Goal: Task Accomplishment & Management: Use online tool/utility

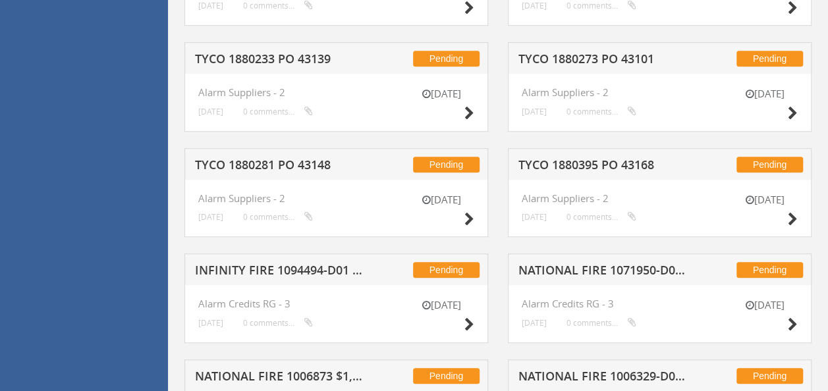
scroll to position [792, 0]
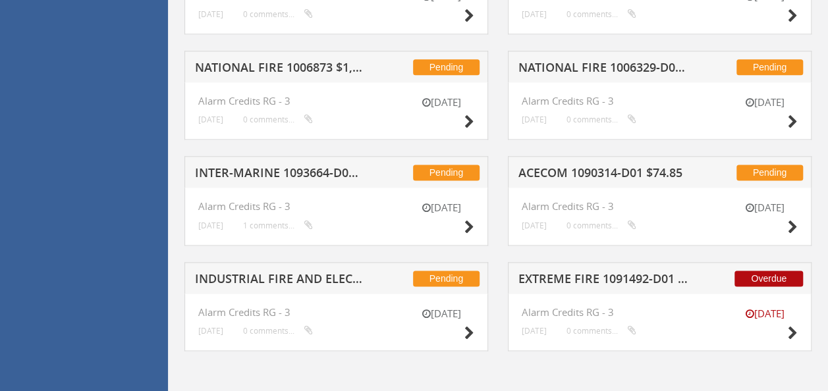
click at [617, 277] on h5 "EXTREME FIRE 1091492-D01 $106.16" at bounding box center [603, 281] width 169 height 16
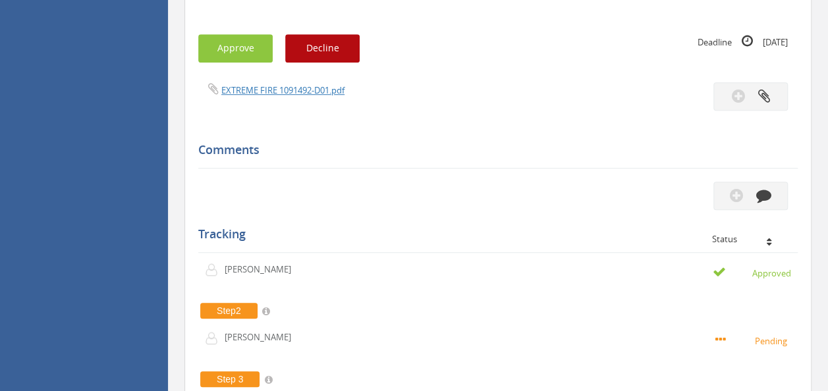
scroll to position [424, 0]
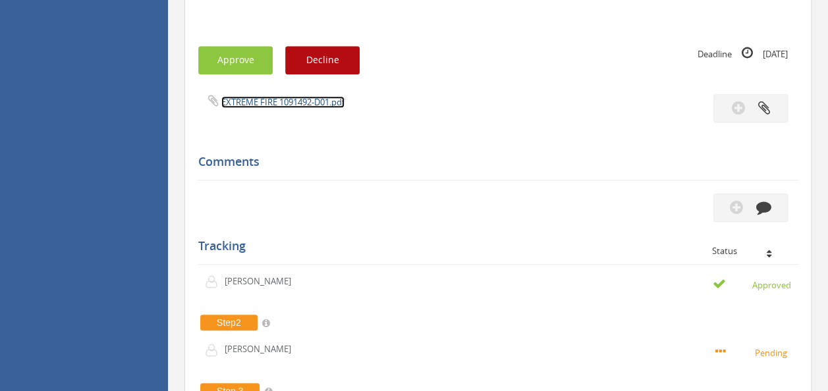
click at [275, 96] on link "EXTREME FIRE 1091492-D01.pdf" at bounding box center [282, 102] width 123 height 12
click at [237, 57] on button "Approve" at bounding box center [235, 60] width 74 height 28
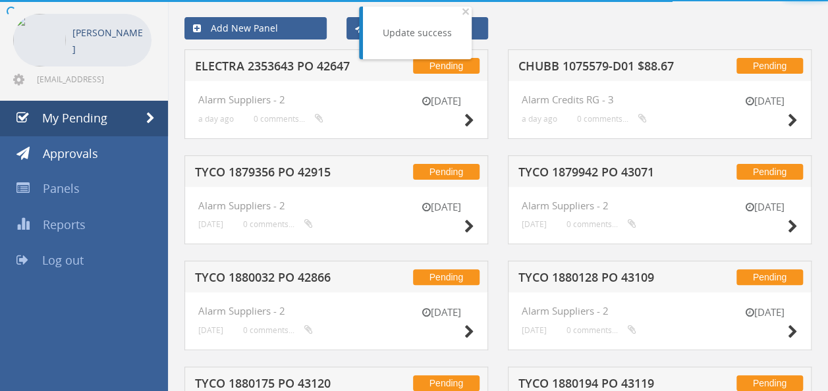
scroll to position [424, 0]
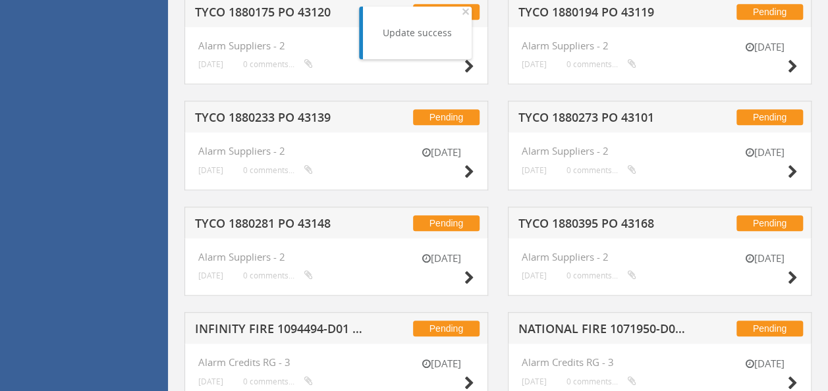
click at [589, 219] on h5 "TYCO 1880395 PO 43168" at bounding box center [603, 225] width 169 height 16
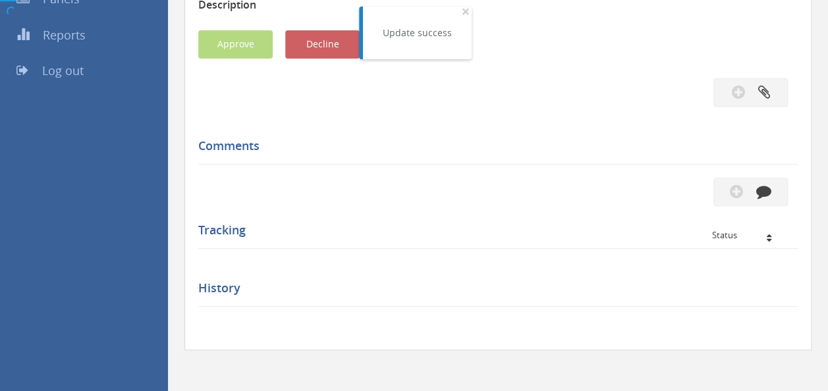
scroll to position [424, 0]
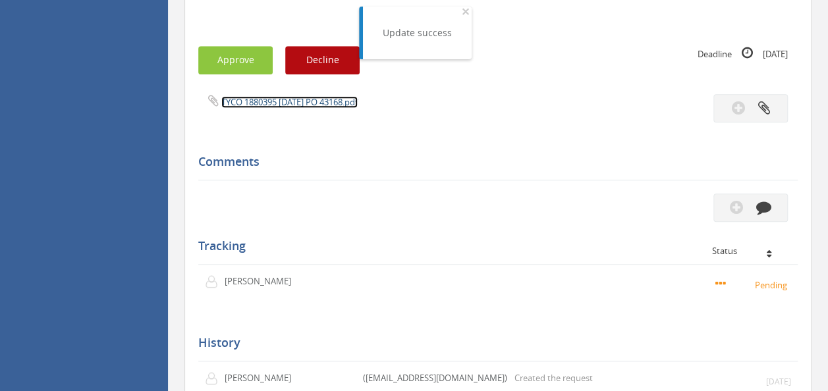
click at [319, 103] on link "TYCO 1880395 [DATE] PO 43168.pdf" at bounding box center [289, 102] width 136 height 12
click at [240, 69] on button "Approve" at bounding box center [235, 60] width 74 height 28
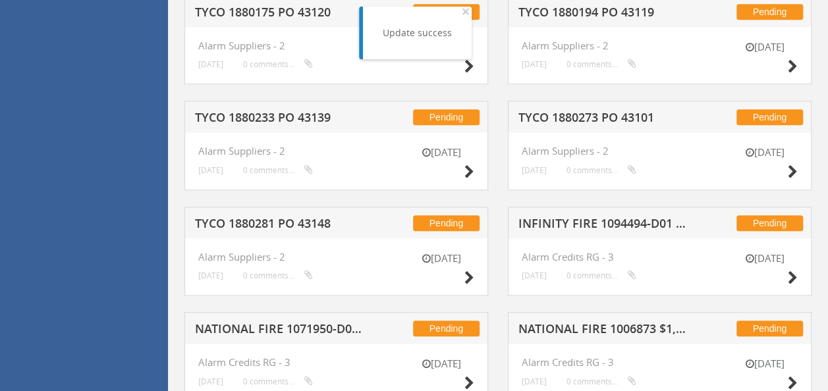
click at [282, 224] on h5 "TYCO 1880281 PO 43148" at bounding box center [279, 225] width 169 height 16
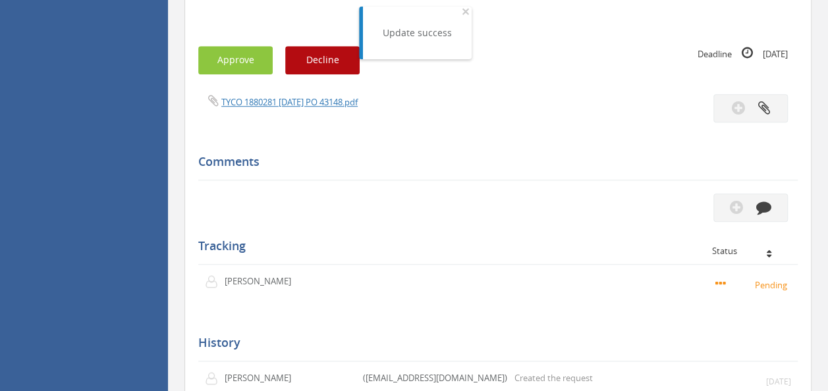
click at [266, 112] on div "TYCO 1880281 [DATE] PO 43148.pdf" at bounding box center [497, 108] width 619 height 28
click at [279, 107] on link "TYCO 1880281 [DATE] PO 43148.pdf" at bounding box center [289, 102] width 136 height 12
click at [244, 49] on button "Approve" at bounding box center [235, 60] width 74 height 28
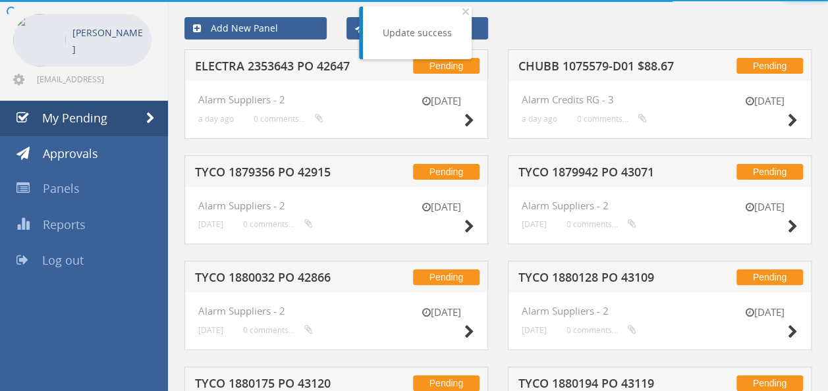
scroll to position [424, 0]
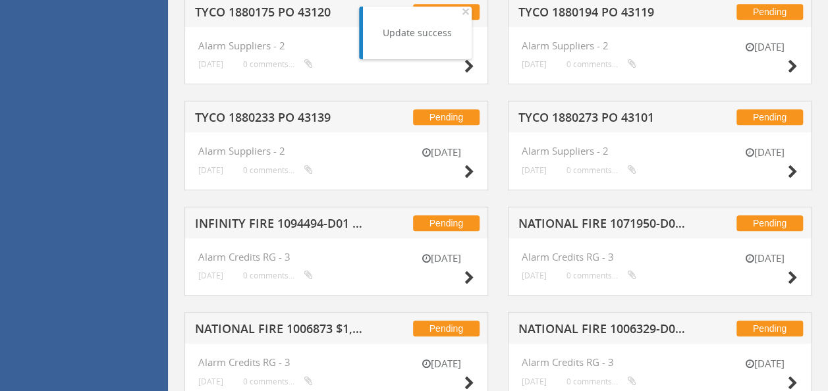
click at [281, 118] on h5 "TYCO 1880233 PO 43139" at bounding box center [279, 119] width 169 height 16
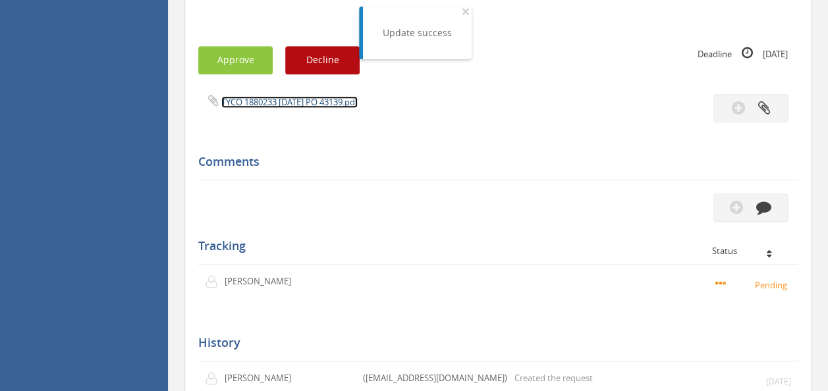
click at [276, 103] on link "TYCO 1880233 [DATE] PO 43139.pdf" at bounding box center [289, 102] width 136 height 12
click at [228, 59] on button "Approve" at bounding box center [235, 60] width 74 height 28
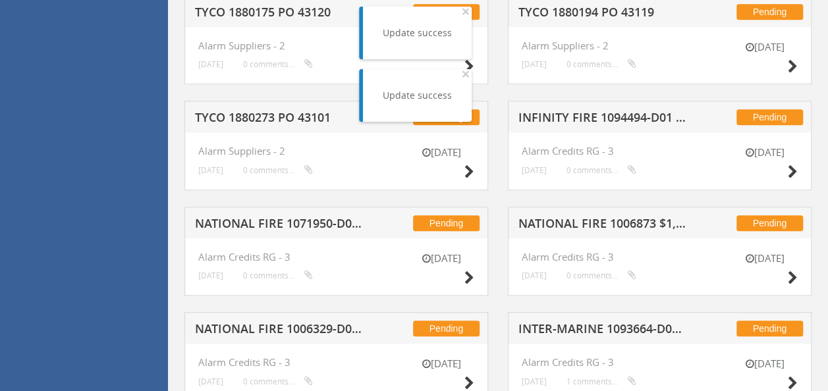
click at [275, 219] on h5 "NATIONAL FIRE 1071950-D01 $743.60" at bounding box center [279, 225] width 169 height 16
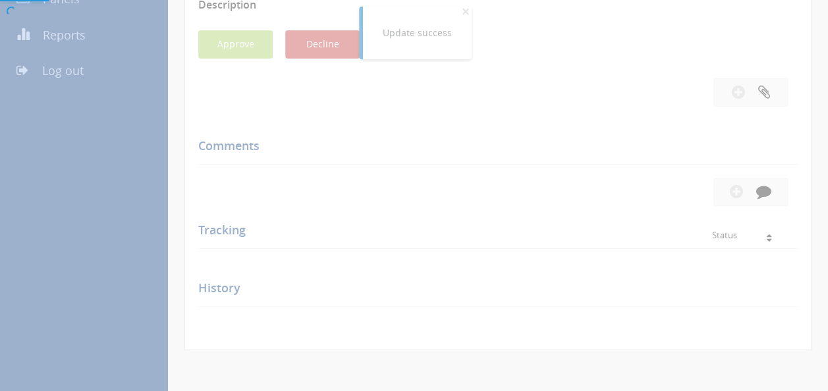
scroll to position [424, 0]
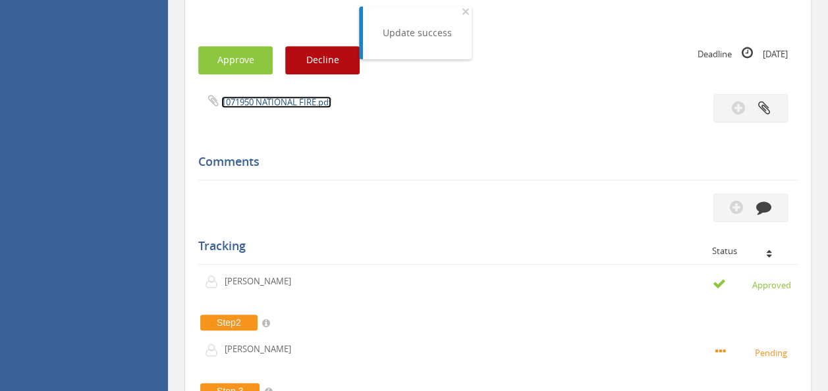
click at [262, 101] on link "1071950 NATIONAL FIRE.pdf" at bounding box center [276, 102] width 110 height 12
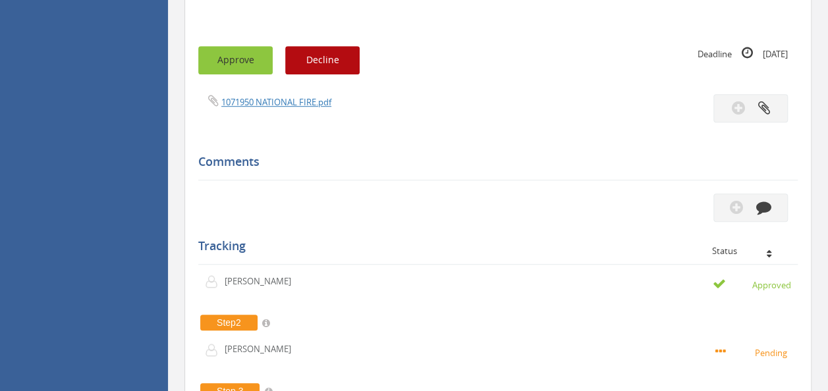
click at [253, 51] on button "Approve" at bounding box center [235, 60] width 74 height 28
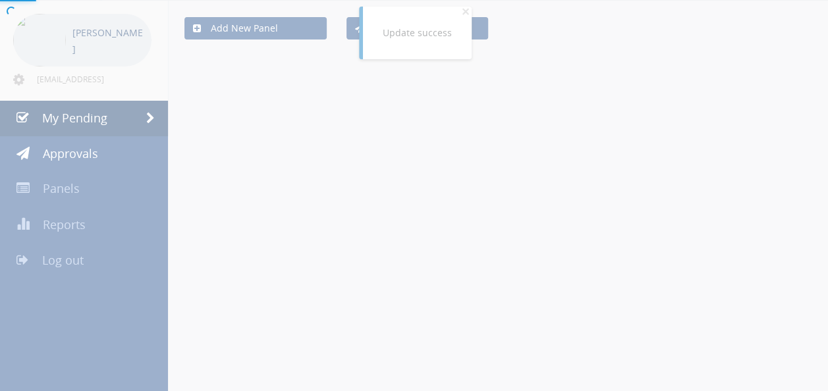
scroll to position [424, 0]
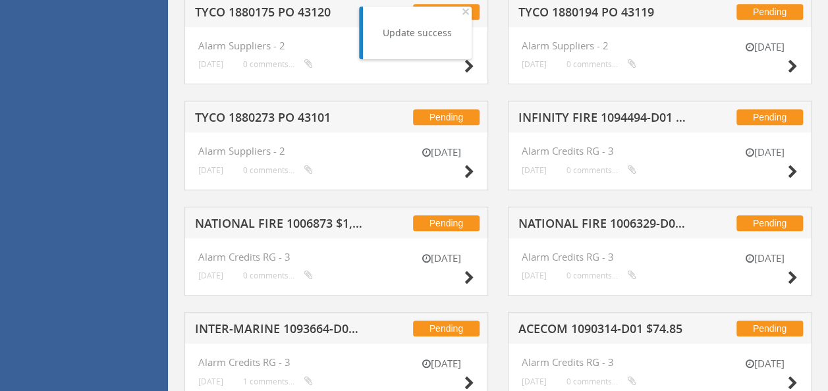
click at [316, 117] on h5 "TYCO 1880273 PO 43101" at bounding box center [279, 119] width 169 height 16
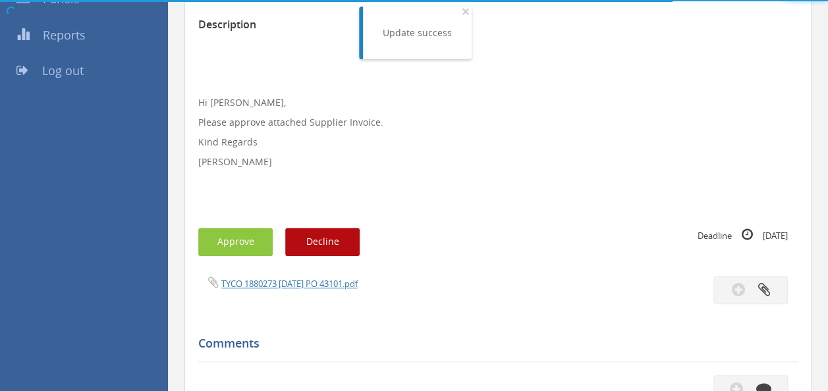
scroll to position [424, 0]
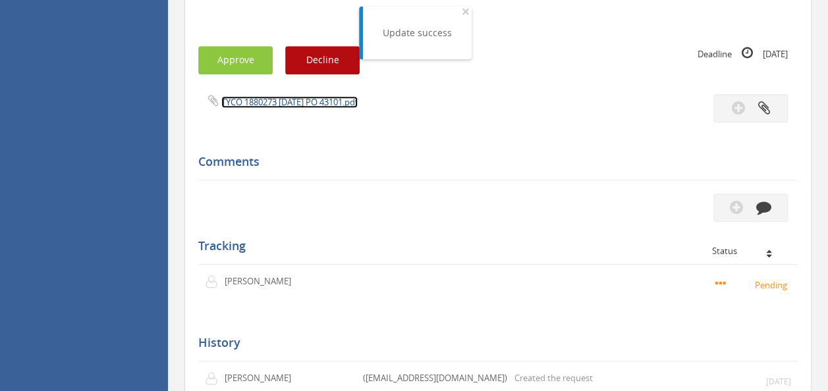
click at [296, 99] on link "TYCO 1880273 [DATE] PO 43101.pdf" at bounding box center [289, 102] width 136 height 12
click at [249, 55] on button "Approve" at bounding box center [235, 60] width 74 height 28
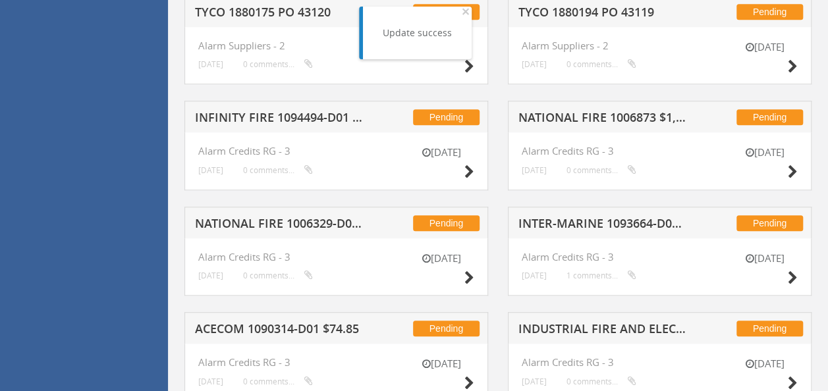
click at [284, 224] on h5 "NATIONAL FIRE 1006329-D01 $5,453.80" at bounding box center [279, 225] width 169 height 16
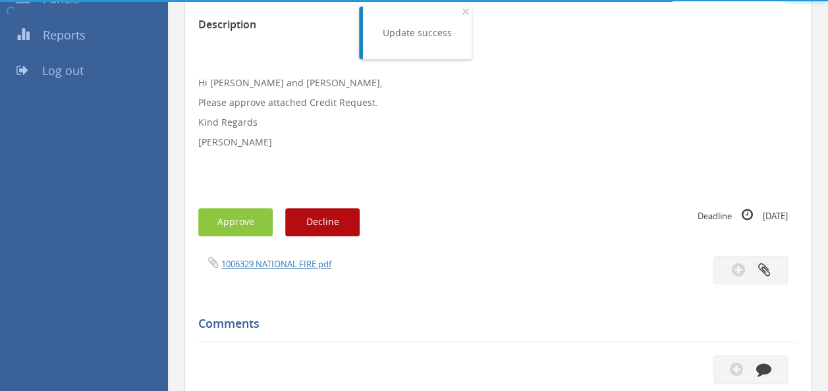
scroll to position [424, 0]
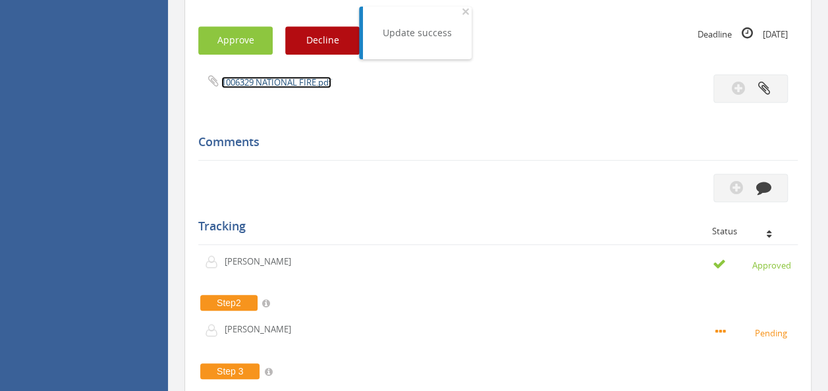
click at [275, 82] on link "1006329 NATIONAL FIRE.pdf" at bounding box center [276, 82] width 110 height 12
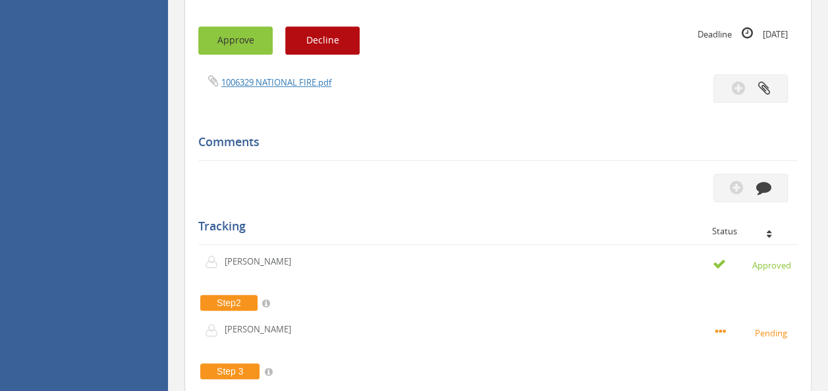
click at [240, 32] on button "Approve" at bounding box center [235, 40] width 74 height 28
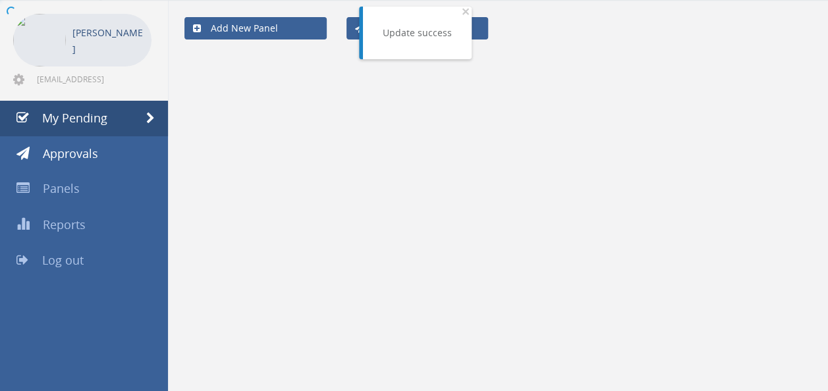
scroll to position [424, 0]
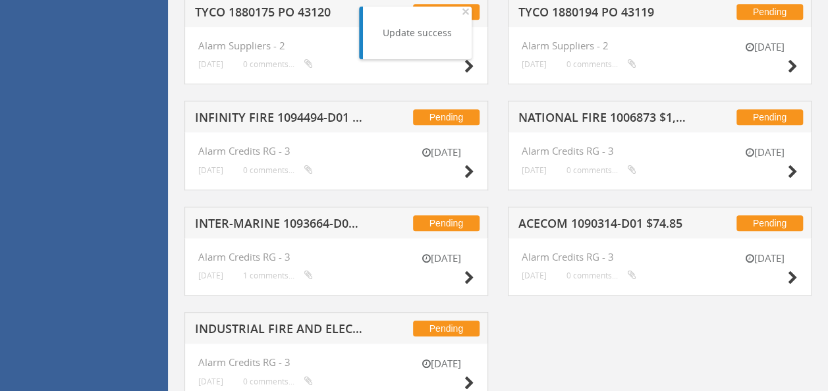
click at [586, 219] on h5 "ACECOM 1090314-D01 $74.85" at bounding box center [603, 225] width 169 height 16
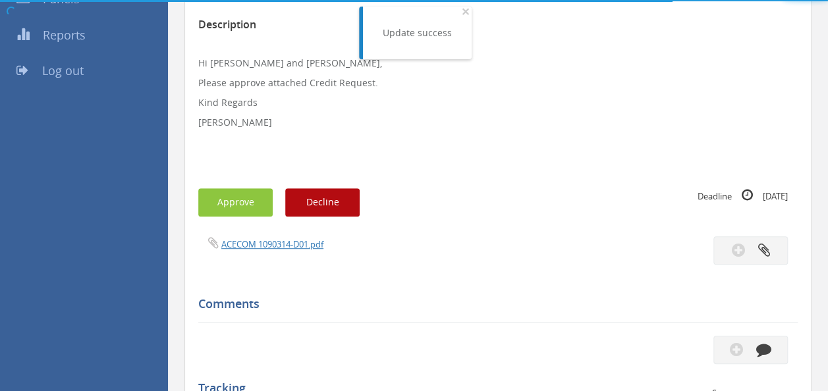
scroll to position [424, 0]
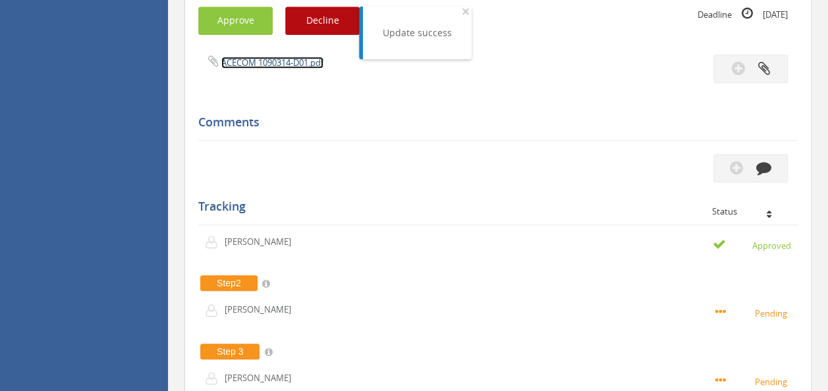
click at [281, 63] on link "ACECOM 1090314-D01.pdf" at bounding box center [272, 63] width 102 height 12
click at [253, 8] on button "Approve" at bounding box center [235, 21] width 74 height 28
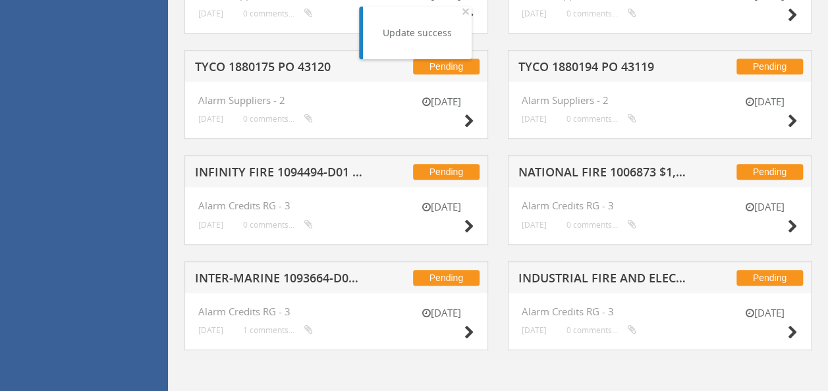
click at [286, 166] on h5 "INFINITY FIRE 1094494-D01 $273.76" at bounding box center [279, 174] width 169 height 16
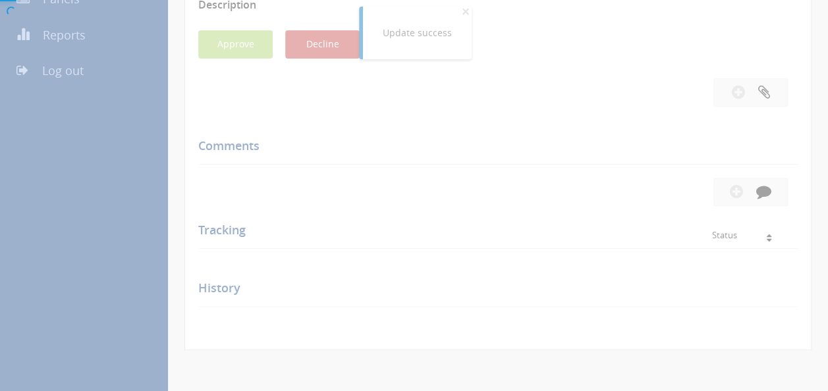
scroll to position [424, 0]
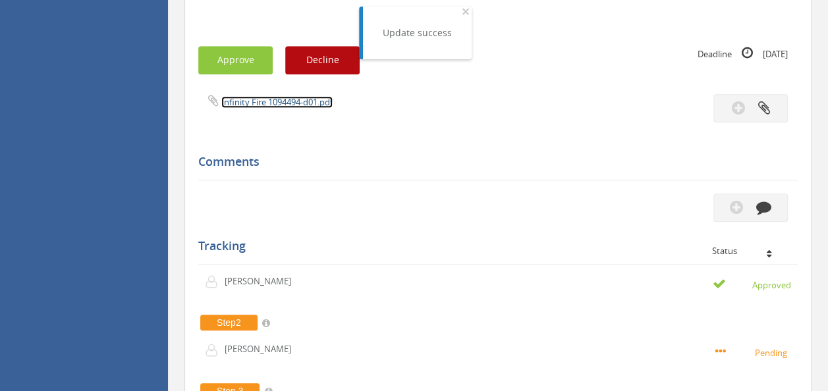
click at [285, 98] on link "Infinity Fire 1094494-d01.pdf" at bounding box center [276, 102] width 111 height 12
click at [234, 63] on button "Approve" at bounding box center [235, 60] width 74 height 28
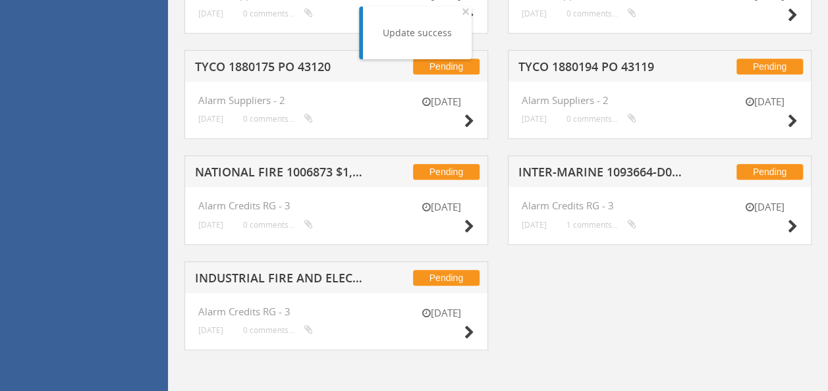
click at [303, 171] on h5 "NATIONAL FIRE 1006873 $1,650.00" at bounding box center [279, 174] width 169 height 16
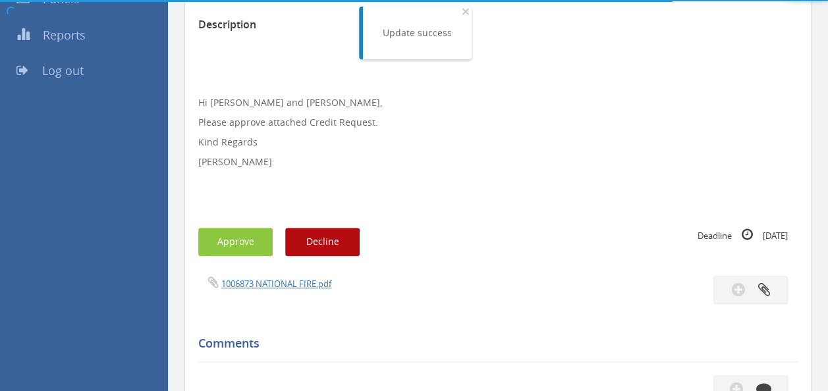
scroll to position [424, 0]
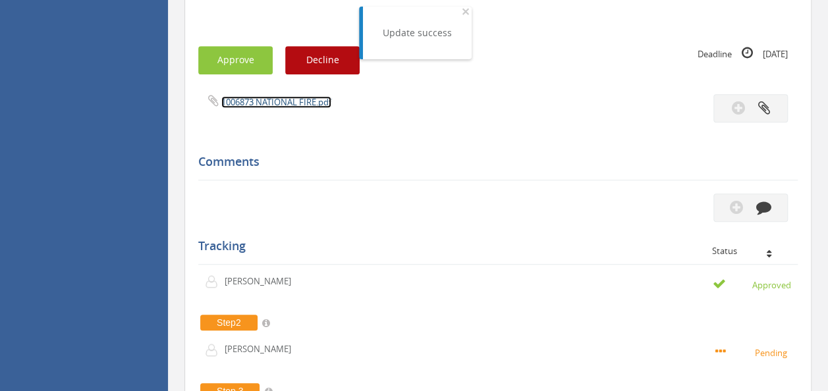
click at [267, 103] on link "1006873 NATIONAL FIRE.pdf" at bounding box center [276, 102] width 110 height 12
click at [233, 55] on button "Approve" at bounding box center [235, 60] width 74 height 28
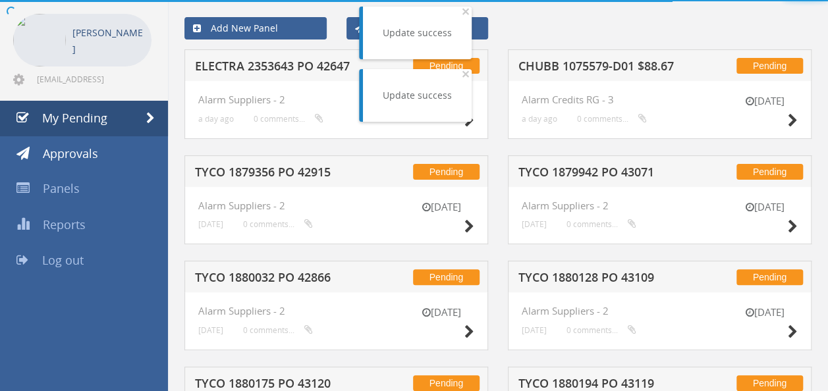
scroll to position [264, 0]
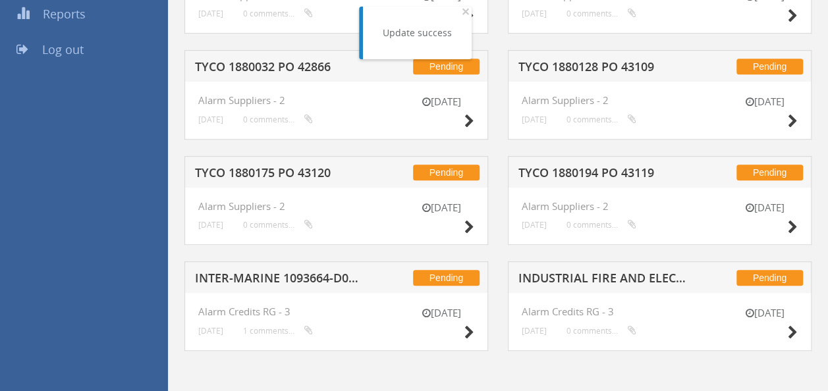
click at [599, 281] on h5 "INDUSTRIAL FIRE AND ELECTRICAL 1087648-D01 $107.92" at bounding box center [603, 280] width 169 height 16
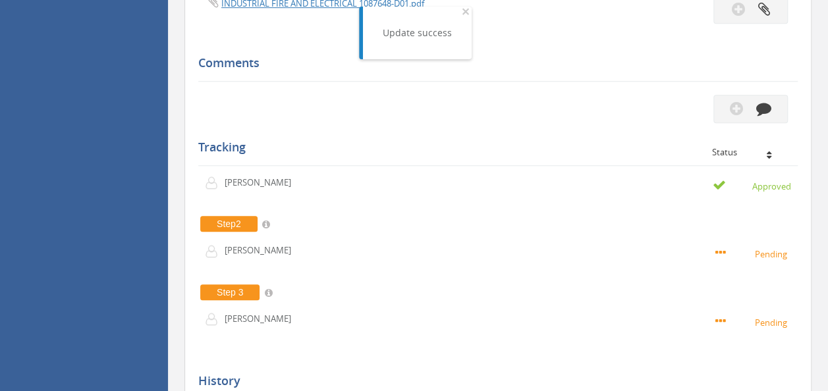
scroll to position [82, 0]
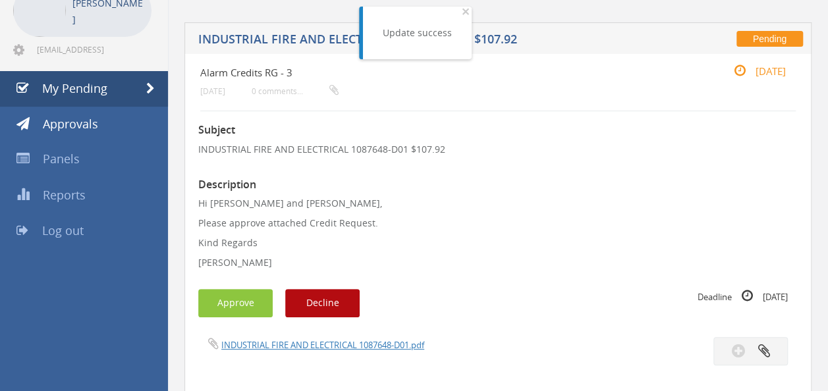
click at [300, 338] on div "INDUSTRIAL FIRE AND ELECTRICAL 1087648-D01.pdf" at bounding box center [343, 344] width 310 height 14
click at [287, 341] on link "INDUSTRIAL FIRE AND ELECTRICAL 1087648-D01.pdf" at bounding box center [322, 345] width 203 height 12
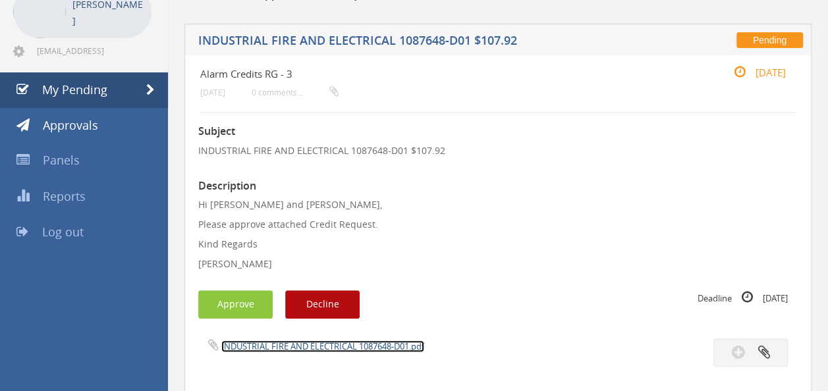
scroll to position [168, 0]
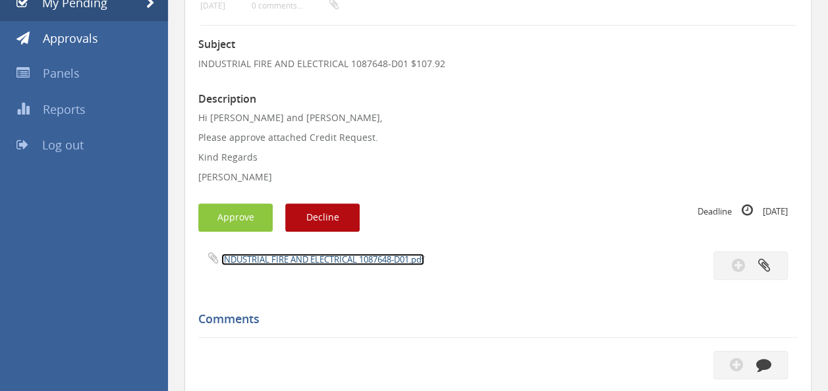
click at [368, 254] on link "INDUSTRIAL FIRE AND ELECTRICAL 1087648-D01.pdf" at bounding box center [322, 260] width 203 height 12
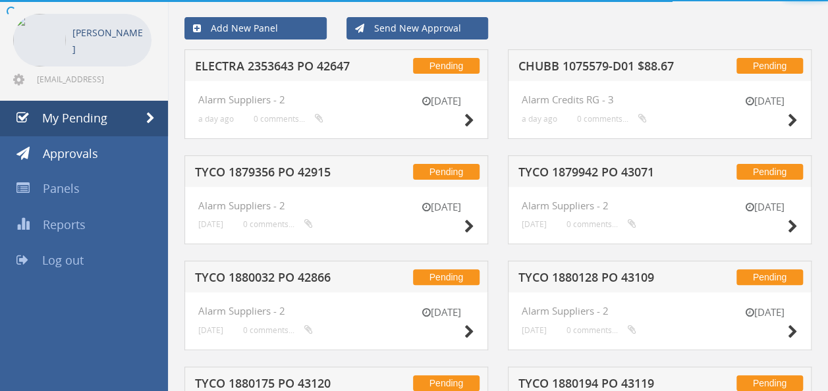
scroll to position [168, 0]
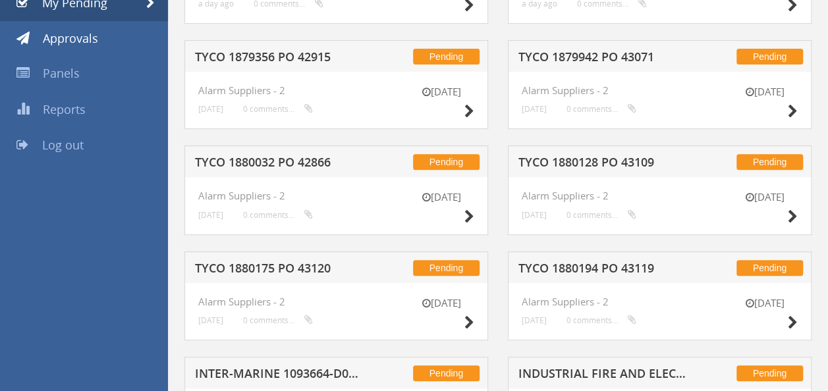
click at [567, 159] on h5 "TYCO 1880128 PO 43109" at bounding box center [603, 164] width 169 height 16
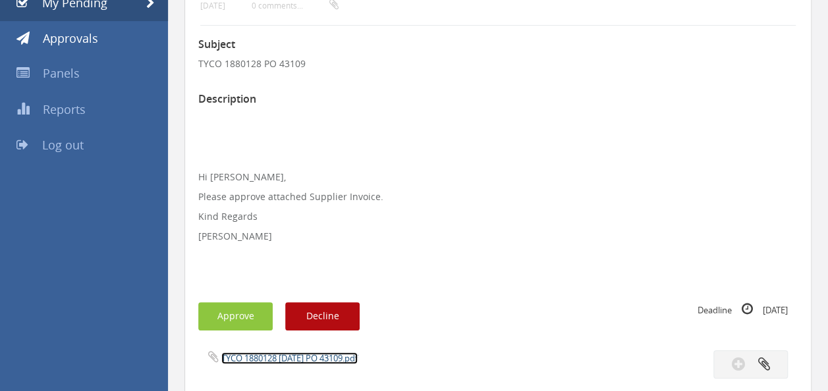
click at [283, 360] on link "TYCO 1880128 [DATE] PO 43109.pdf" at bounding box center [289, 358] width 136 height 12
click at [229, 320] on button "Approve" at bounding box center [235, 316] width 74 height 28
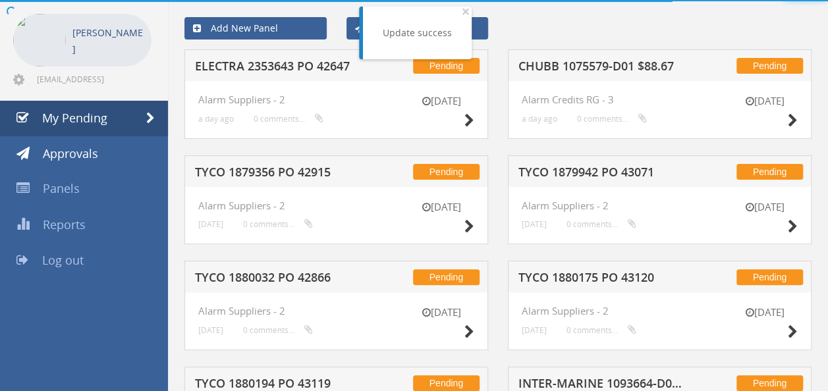
scroll to position [168, 0]
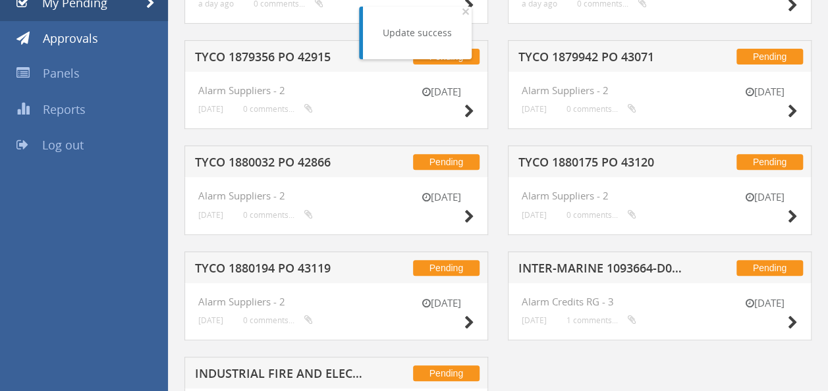
click at [571, 264] on h5 "INTER-MARINE 1093664-D01 $752.40" at bounding box center [603, 270] width 169 height 16
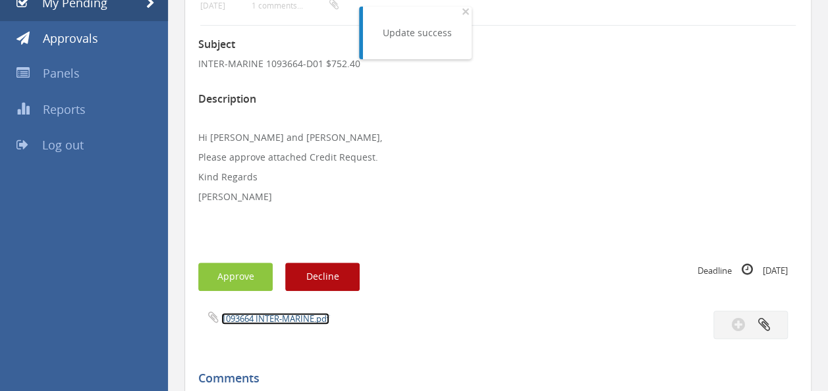
click at [274, 319] on link "1093664 INTER-MARINE.pdf" at bounding box center [275, 319] width 108 height 12
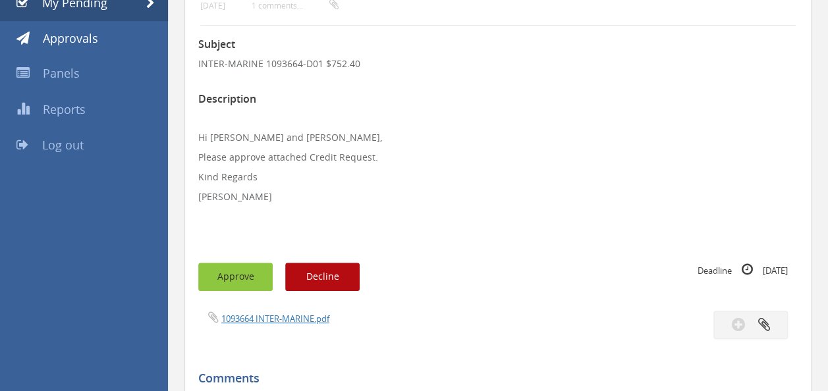
click at [235, 273] on button "Approve" at bounding box center [235, 277] width 74 height 28
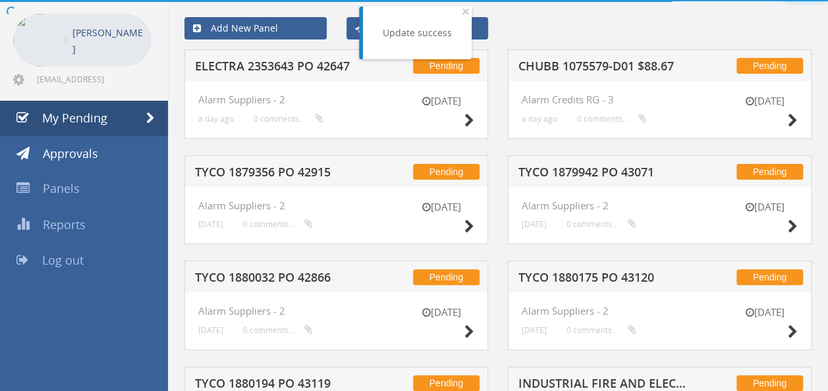
scroll to position [158, 0]
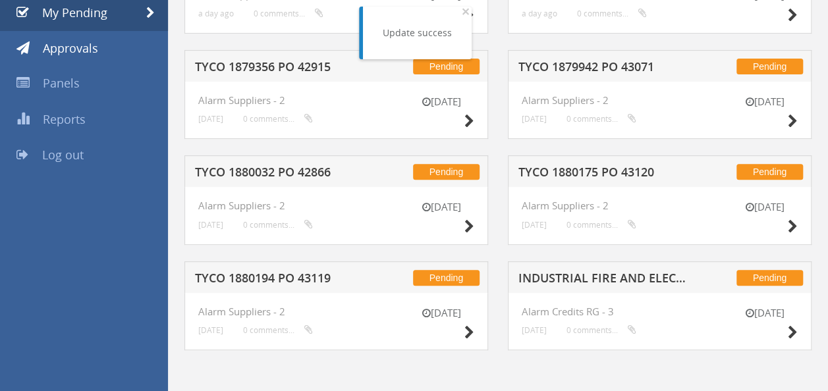
click at [270, 181] on div "Pending TYCO 1880032 PO 42866" at bounding box center [336, 171] width 304 height 32
click at [295, 173] on h5 "TYCO 1880032 PO 42866" at bounding box center [279, 174] width 169 height 16
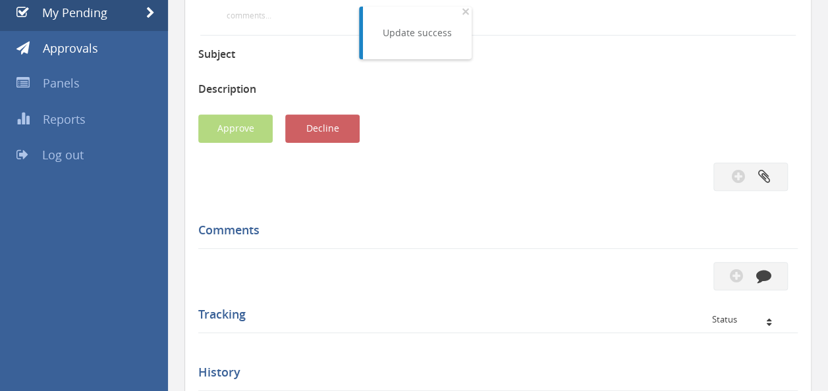
scroll to position [168, 0]
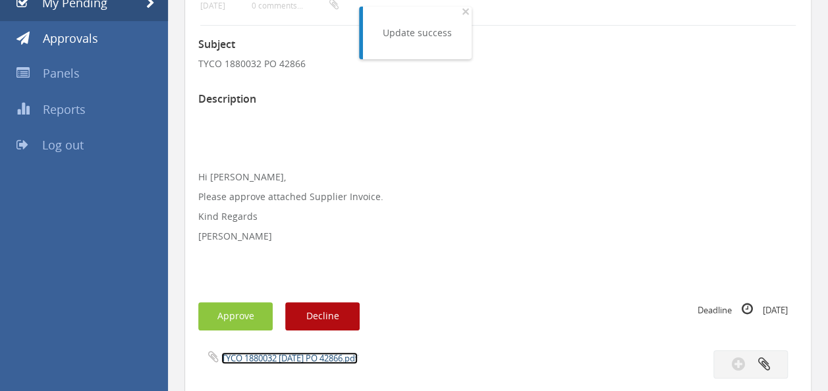
click at [278, 360] on link "TYCO 1880032 [DATE] PO 42866.pdf" at bounding box center [289, 358] width 136 height 12
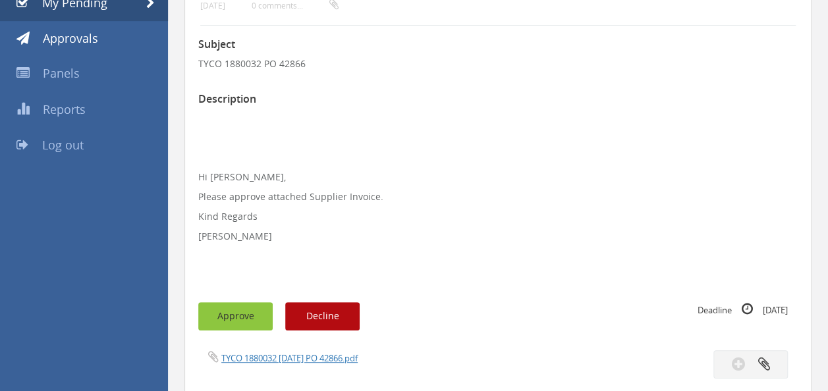
click at [242, 318] on button "Approve" at bounding box center [235, 316] width 74 height 28
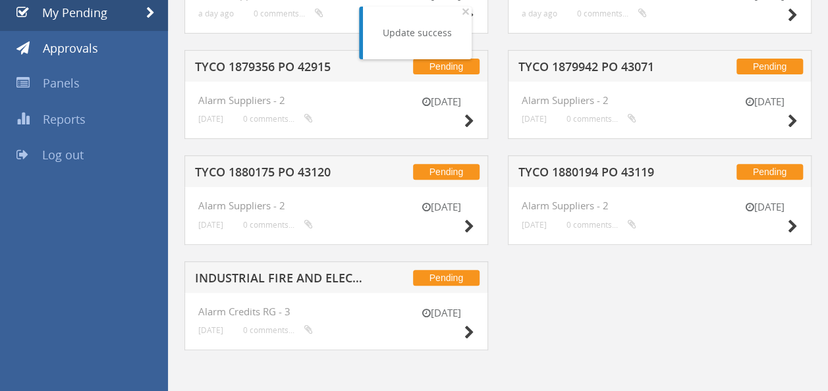
click at [273, 170] on h5 "TYCO 1880175 PO 43120" at bounding box center [279, 174] width 169 height 16
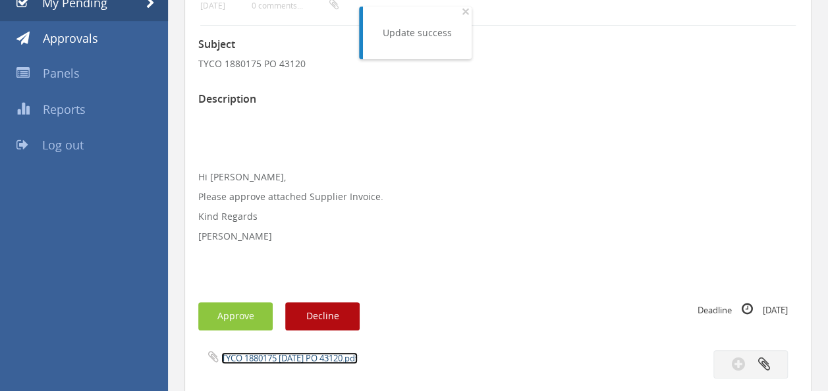
click at [285, 361] on link "TYCO 1880175 [DATE] PO 43120.pdf" at bounding box center [289, 358] width 136 height 12
click at [231, 317] on button "Approve" at bounding box center [235, 316] width 74 height 28
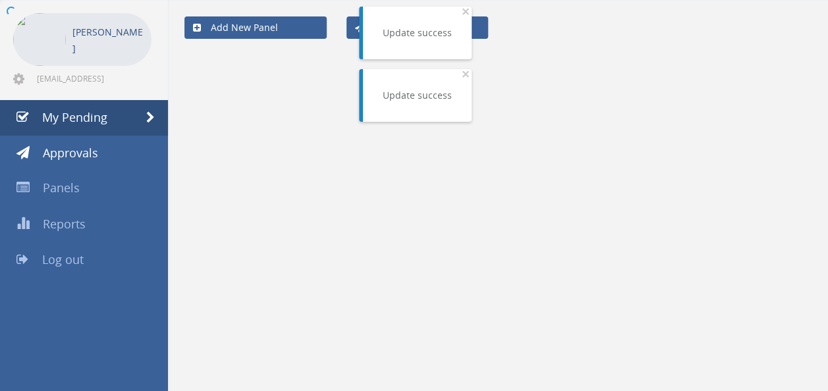
scroll to position [53, 0]
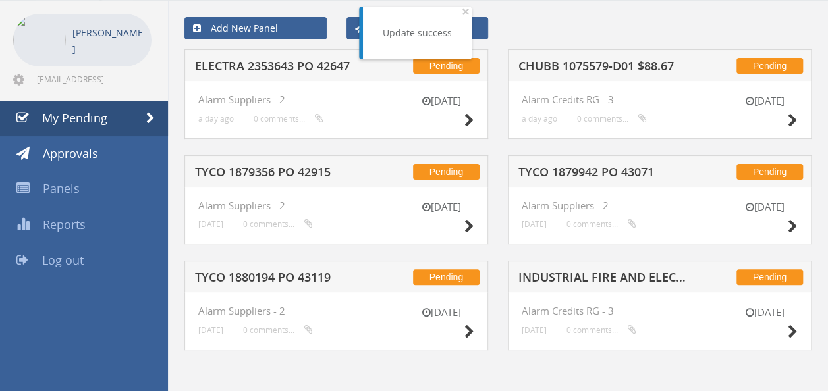
click at [286, 63] on h5 "ELECTRA 2353643 PO 42647" at bounding box center [279, 68] width 169 height 16
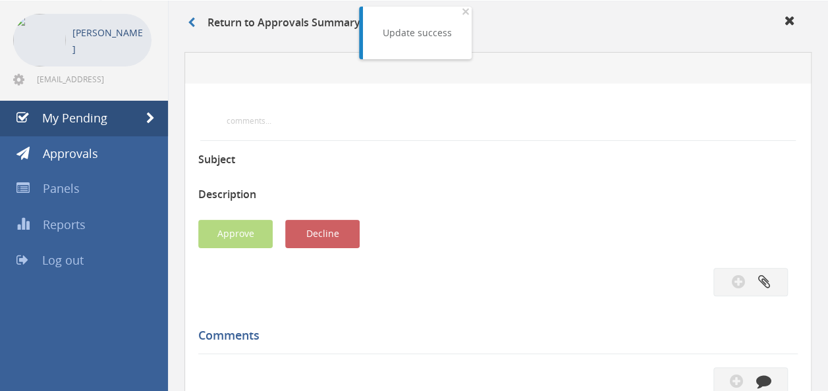
scroll to position [168, 0]
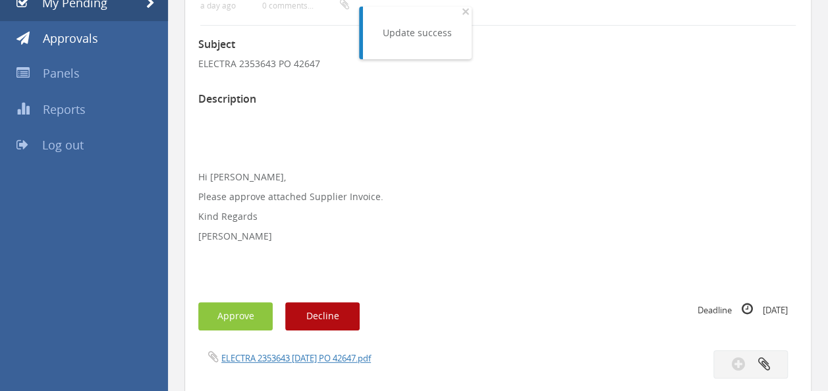
click at [287, 351] on div "ELECTRA 2353643 [DATE] PO 42647.pdf" at bounding box center [343, 358] width 310 height 14
click at [281, 353] on link "ELECTRA 2353643 [DATE] PO 42647.pdf" at bounding box center [296, 358] width 150 height 12
click at [227, 312] on button "Approve" at bounding box center [235, 316] width 74 height 28
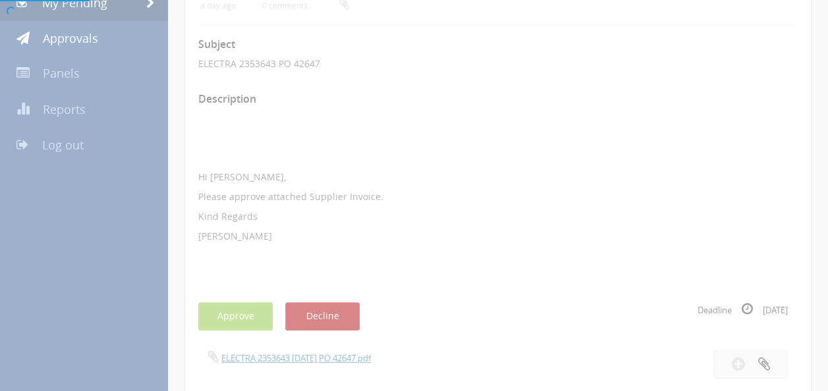
scroll to position [53, 0]
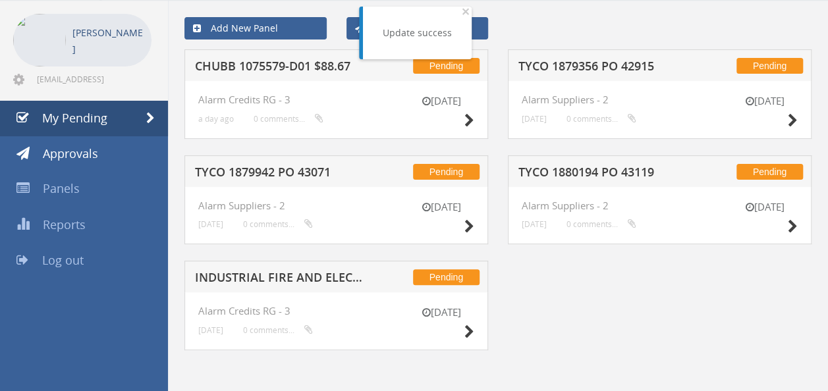
click at [291, 175] on h5 "TYCO 1879942 PO 43071" at bounding box center [279, 174] width 169 height 16
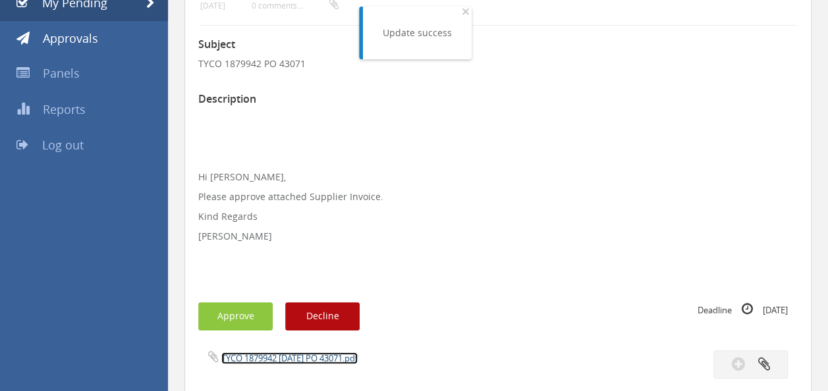
click at [284, 361] on link "TYCO 1879942 [DATE] PO 43071.pdf" at bounding box center [289, 358] width 136 height 12
click at [233, 311] on button "Approve" at bounding box center [235, 316] width 74 height 28
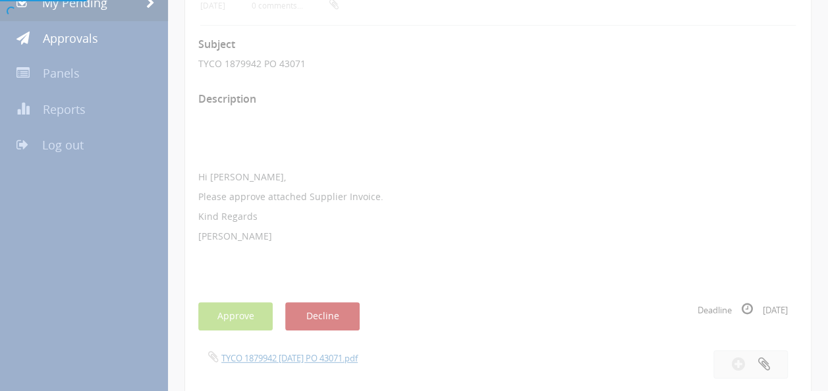
scroll to position [53, 0]
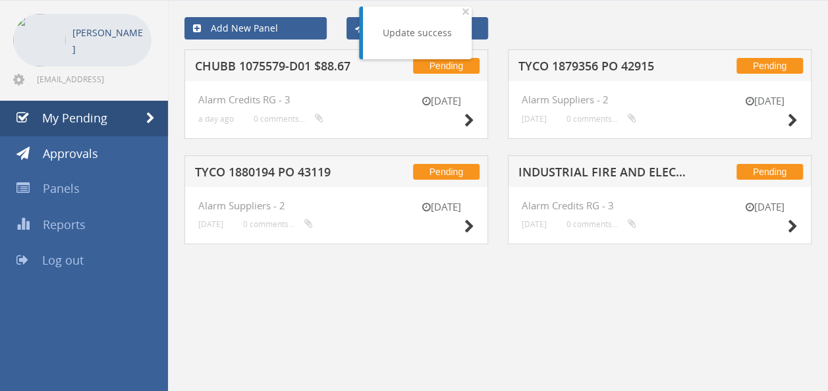
click at [279, 71] on h5 "CHUBB 1075579-D01 $88.67" at bounding box center [279, 68] width 169 height 16
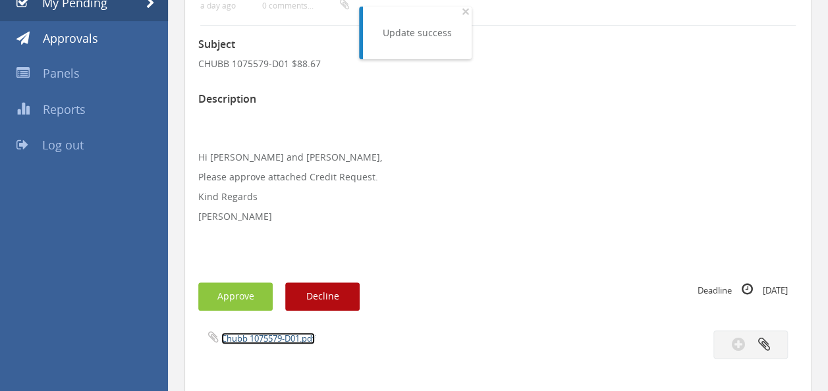
click at [268, 335] on link "Chubb 1075579-D01.pdf" at bounding box center [268, 339] width 94 height 12
click at [231, 296] on button "Approve" at bounding box center [235, 297] width 74 height 28
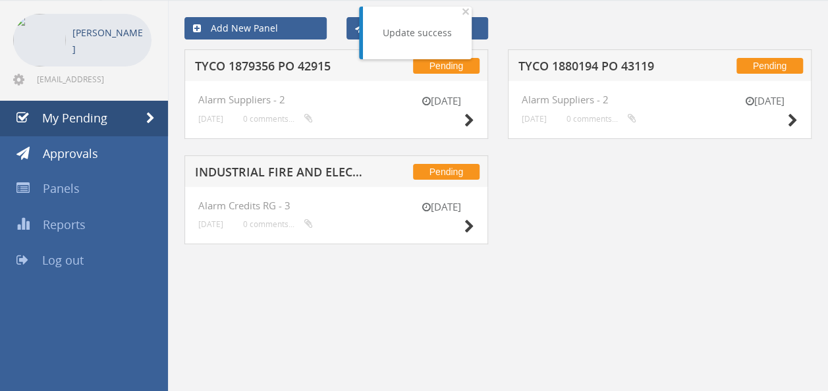
click at [261, 74] on h5 "TYCO 1879356 PO 42915" at bounding box center [279, 68] width 169 height 16
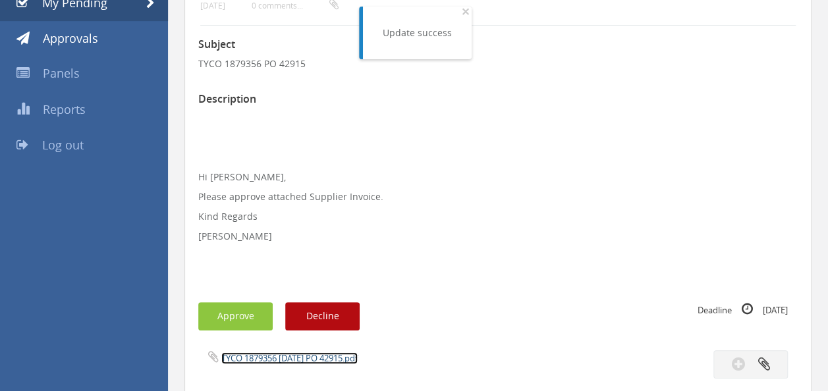
click at [287, 358] on link "TYCO 1879356 [DATE] PO 42915.pdf" at bounding box center [289, 358] width 136 height 12
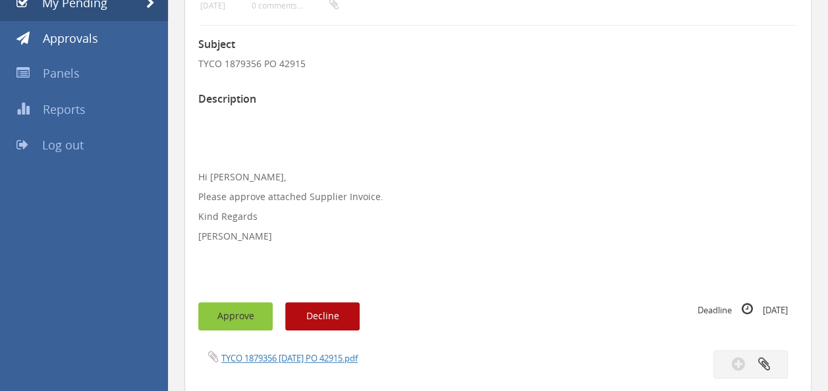
click at [232, 325] on button "Approve" at bounding box center [235, 316] width 74 height 28
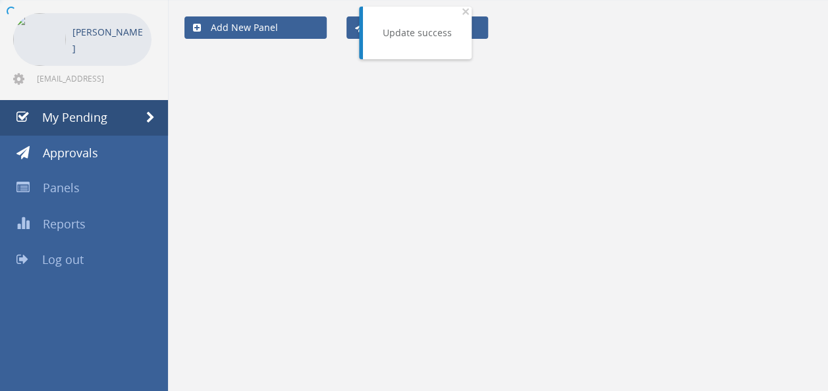
scroll to position [53, 0]
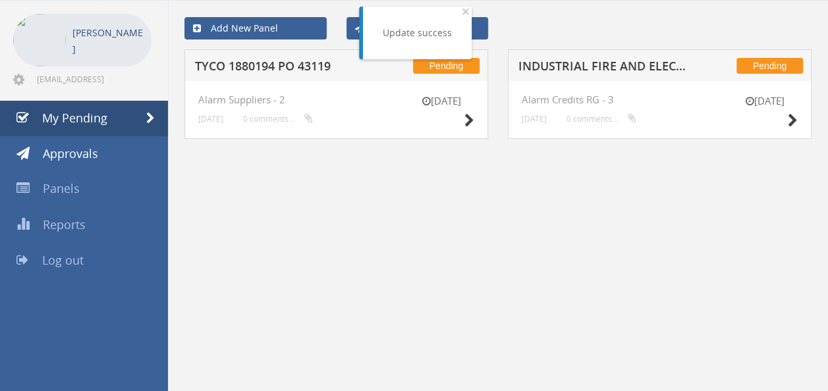
click at [277, 61] on h5 "TYCO 1880194 PO 43119" at bounding box center [279, 68] width 169 height 16
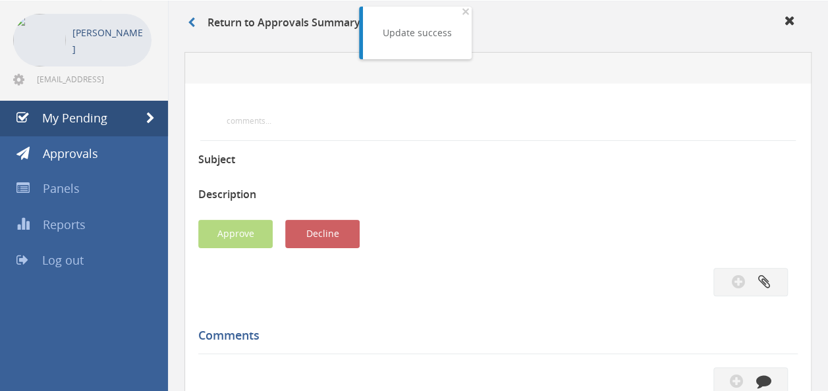
scroll to position [168, 0]
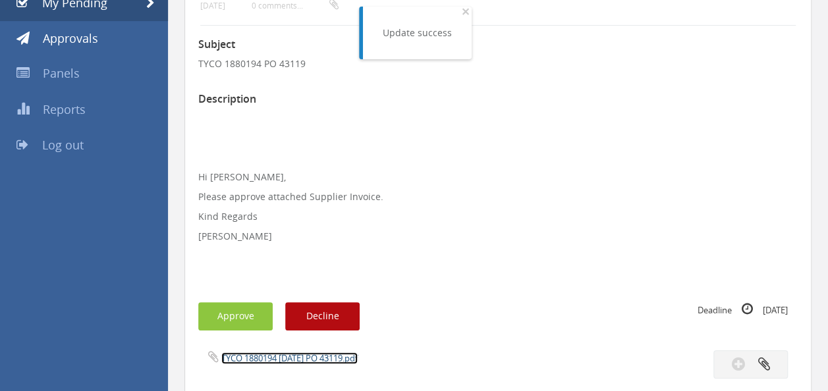
click at [287, 353] on link "TYCO 1880194 [DATE] PO 43119.pdf" at bounding box center [289, 358] width 136 height 12
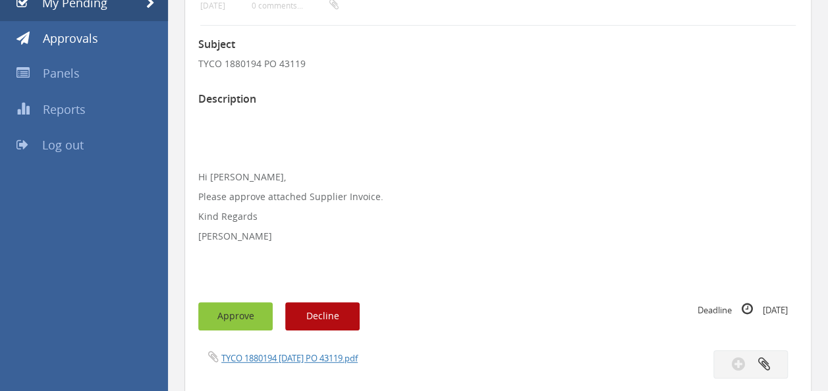
click at [237, 311] on button "Approve" at bounding box center [235, 316] width 74 height 28
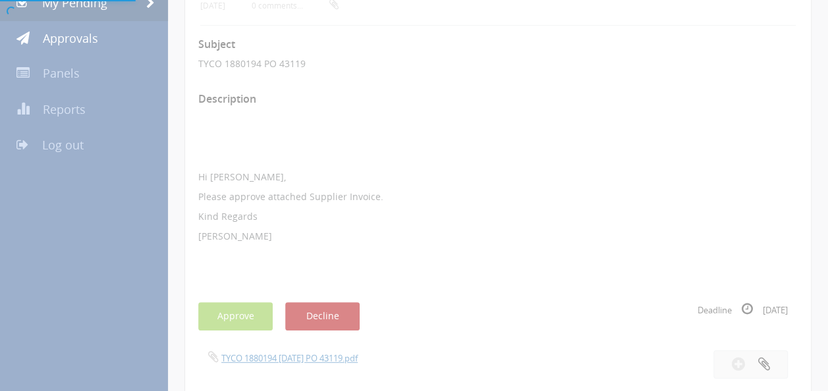
scroll to position [53, 0]
